Goal: Check status: Check status

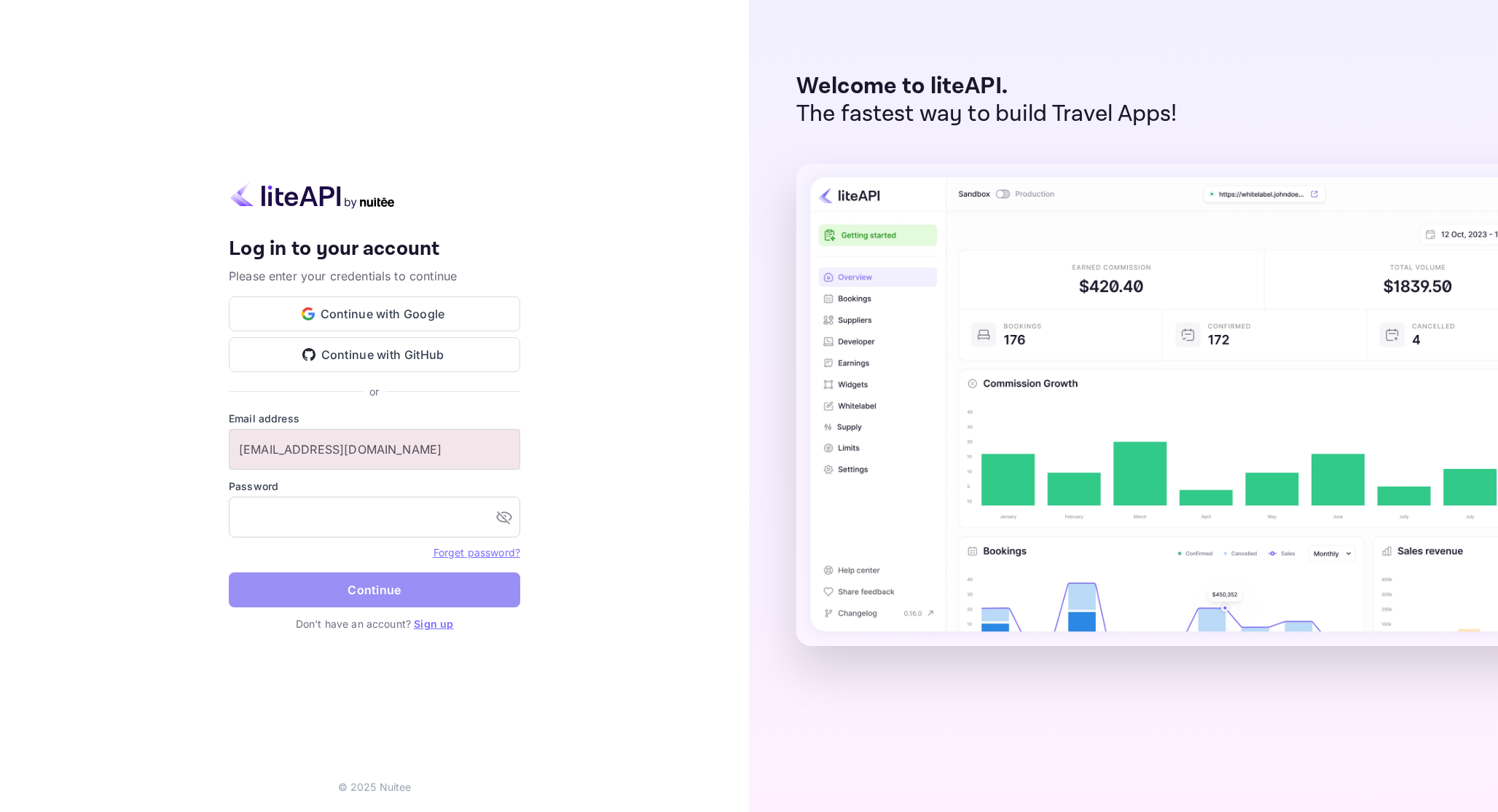
click at [354, 587] on button "Continue" at bounding box center [375, 589] width 292 height 35
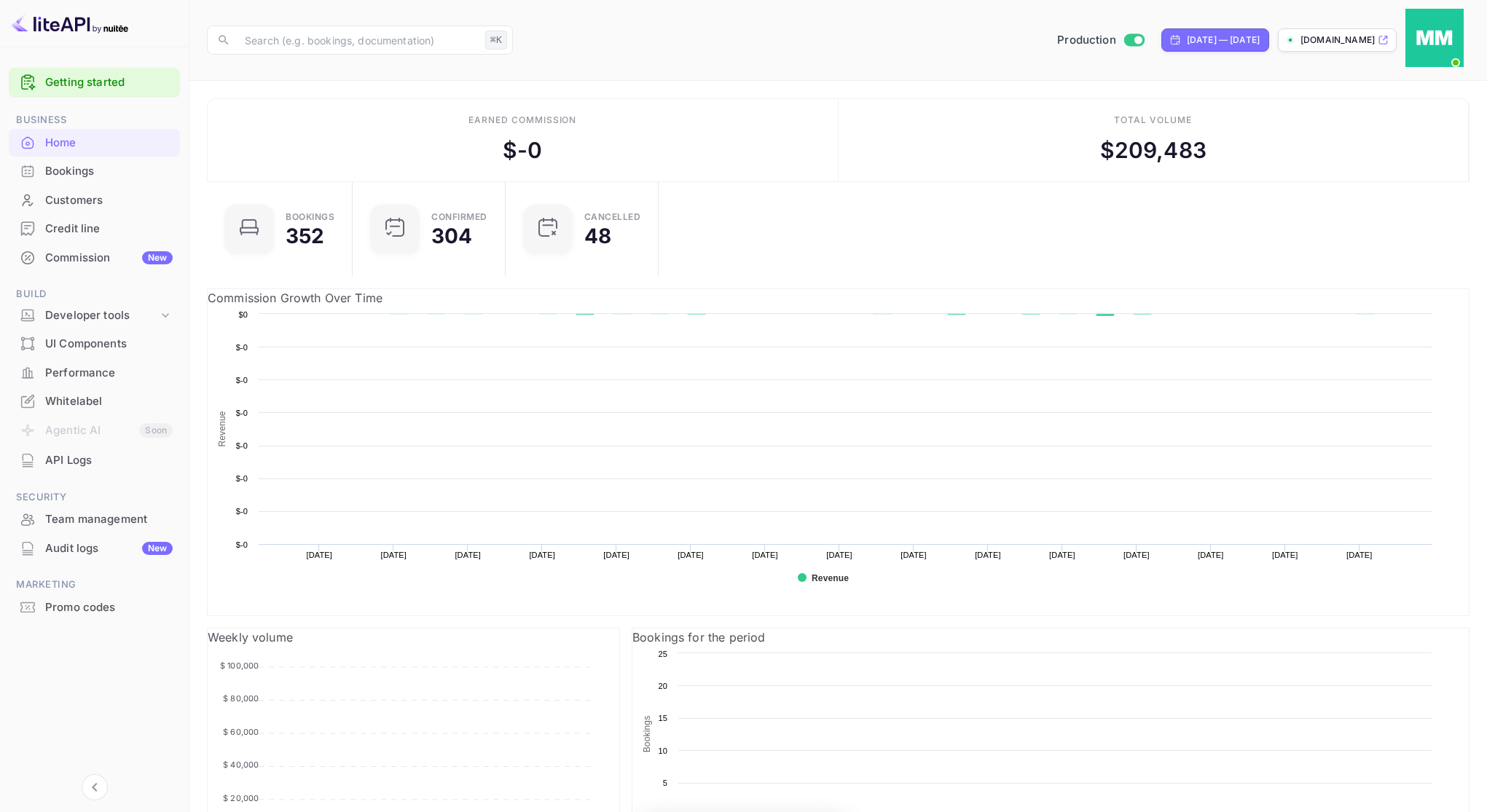
scroll to position [225, 400]
click at [106, 165] on div "Bookings" at bounding box center [109, 171] width 128 height 16
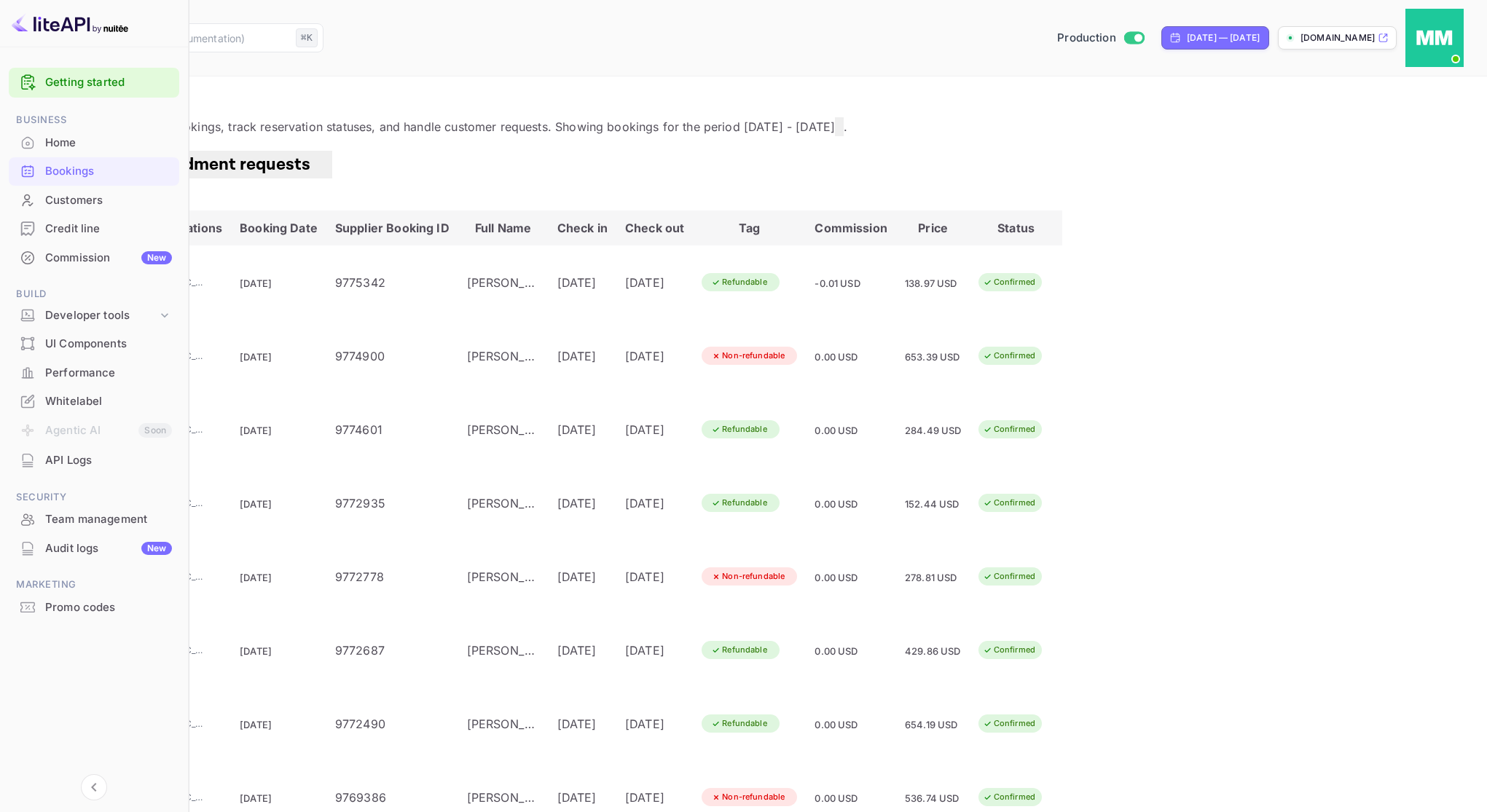
click at [297, 46] on header "​ ⌘K ​ Production [DATE] — [DATE] [DOMAIN_NAME]" at bounding box center [744, 38] width 1487 height 76
click at [290, 24] on input "text" at bounding box center [168, 38] width 244 height 29
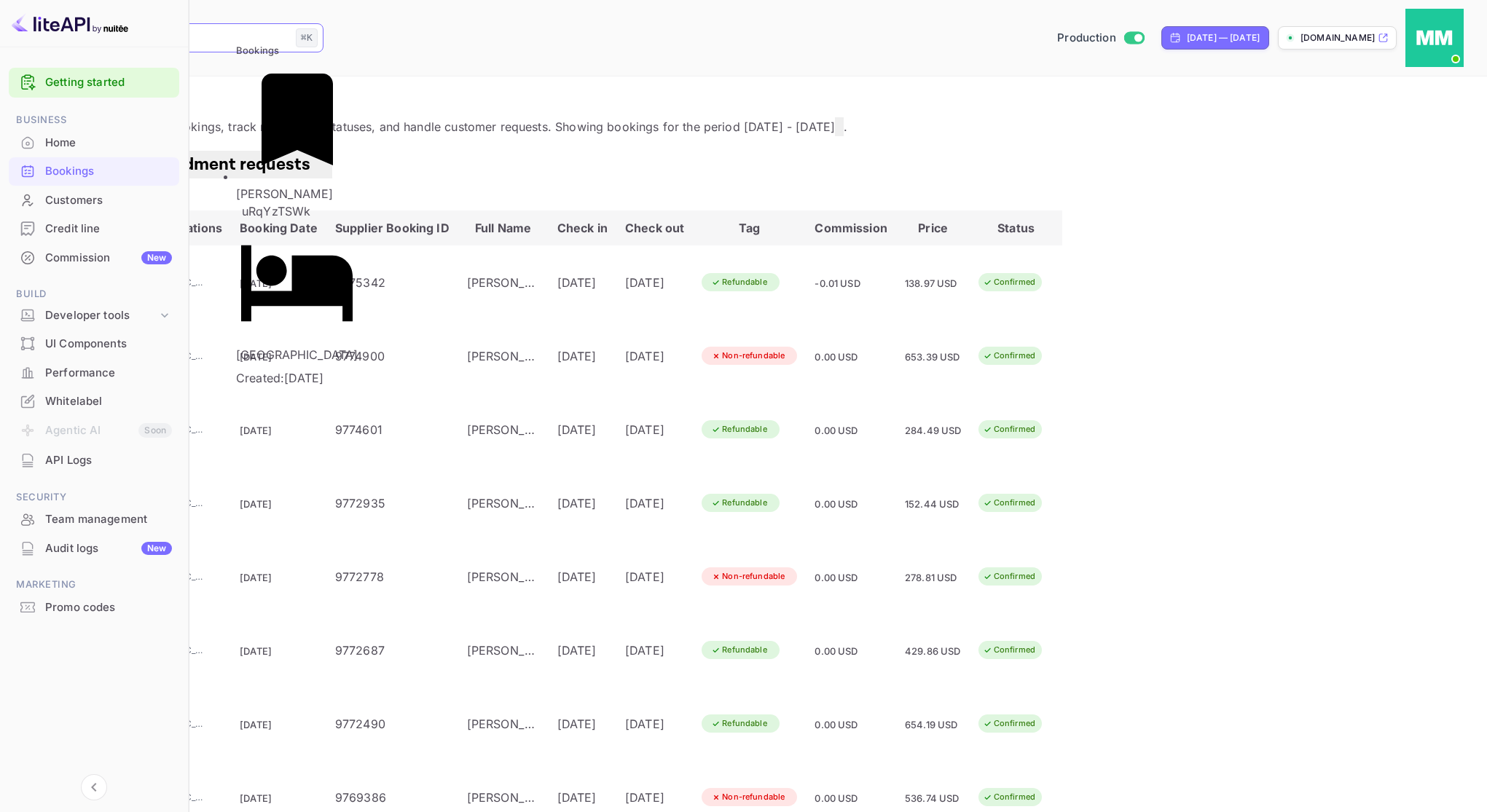
type input "yousef"
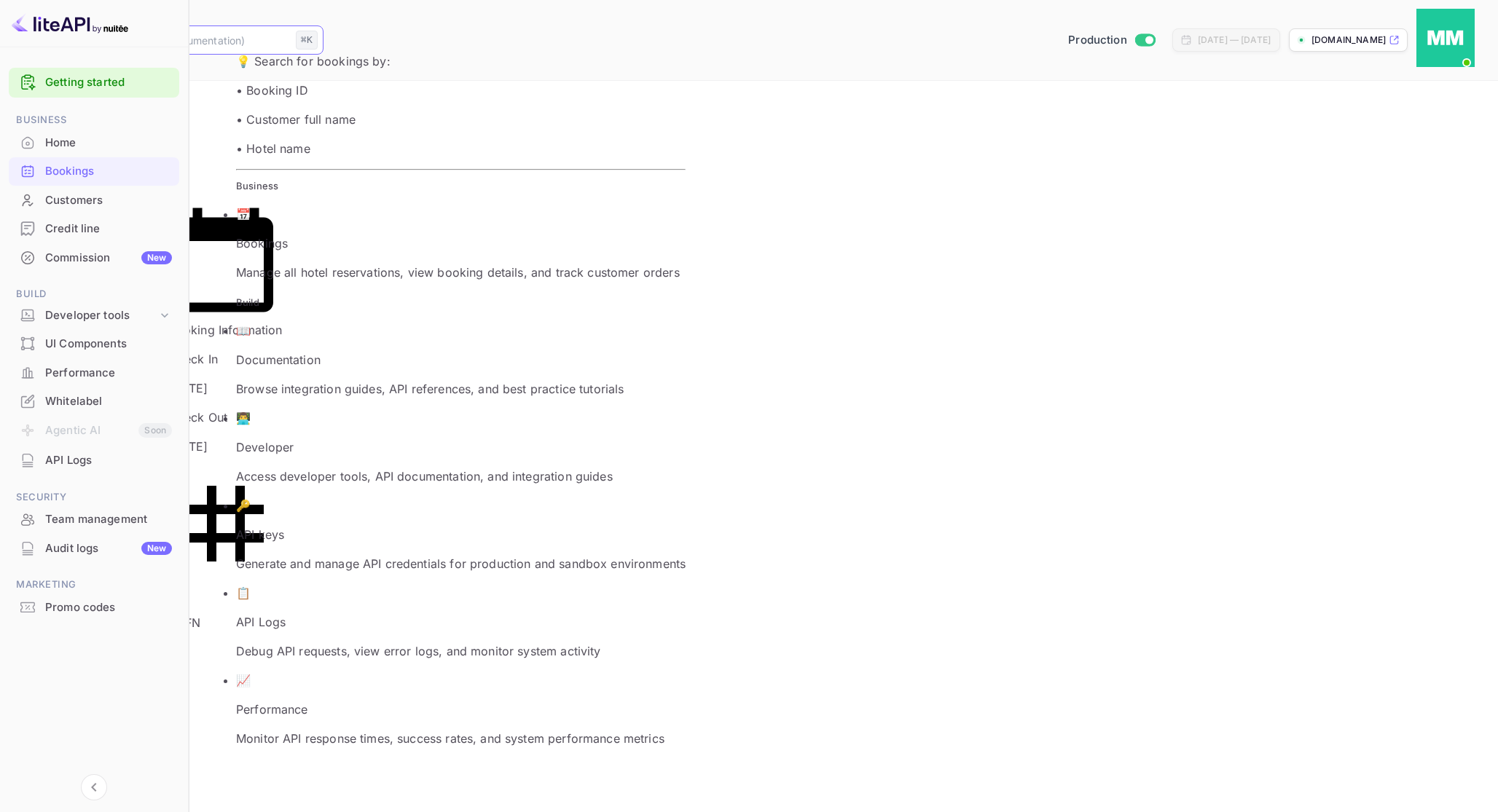
paste input "9791229"
type input "9791229"
paste input "wVVL0967e"
type input "wVVL0967e"
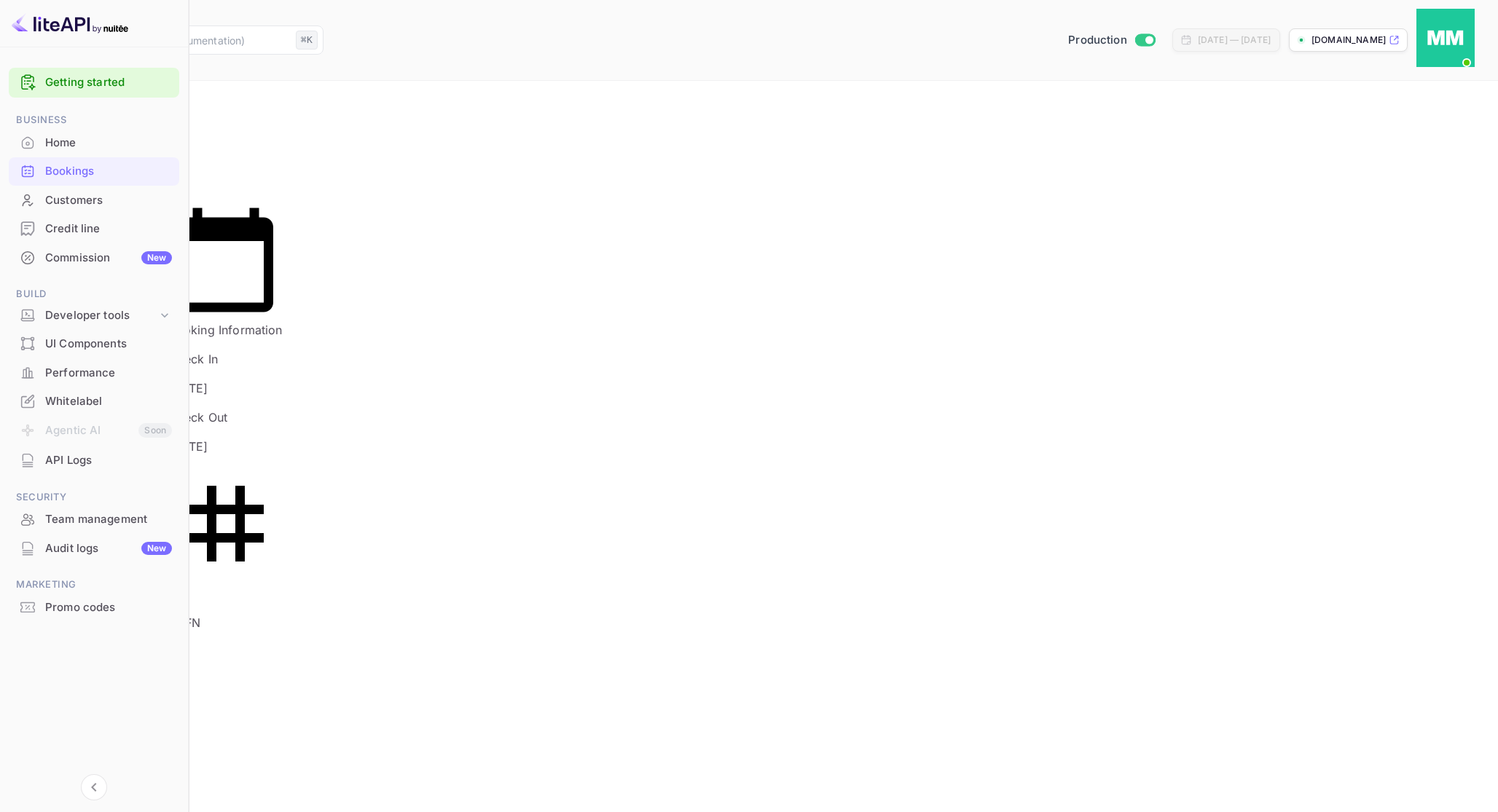
click at [1215, 482] on div at bounding box center [749, 406] width 1498 height 812
click at [74, 180] on div "Bookings" at bounding box center [94, 171] width 170 height 28
